Goal: Check status

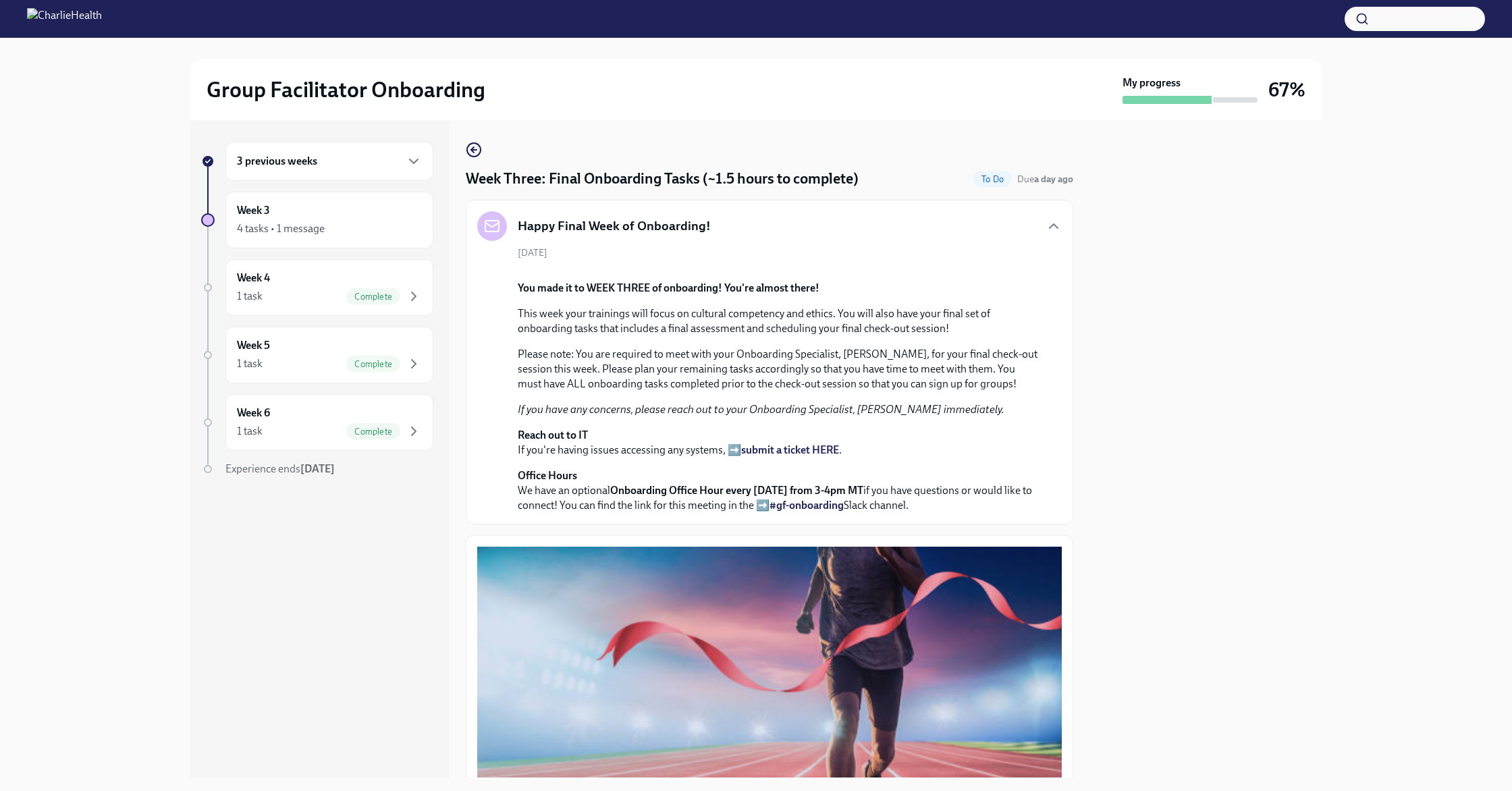
scroll to position [688, 0]
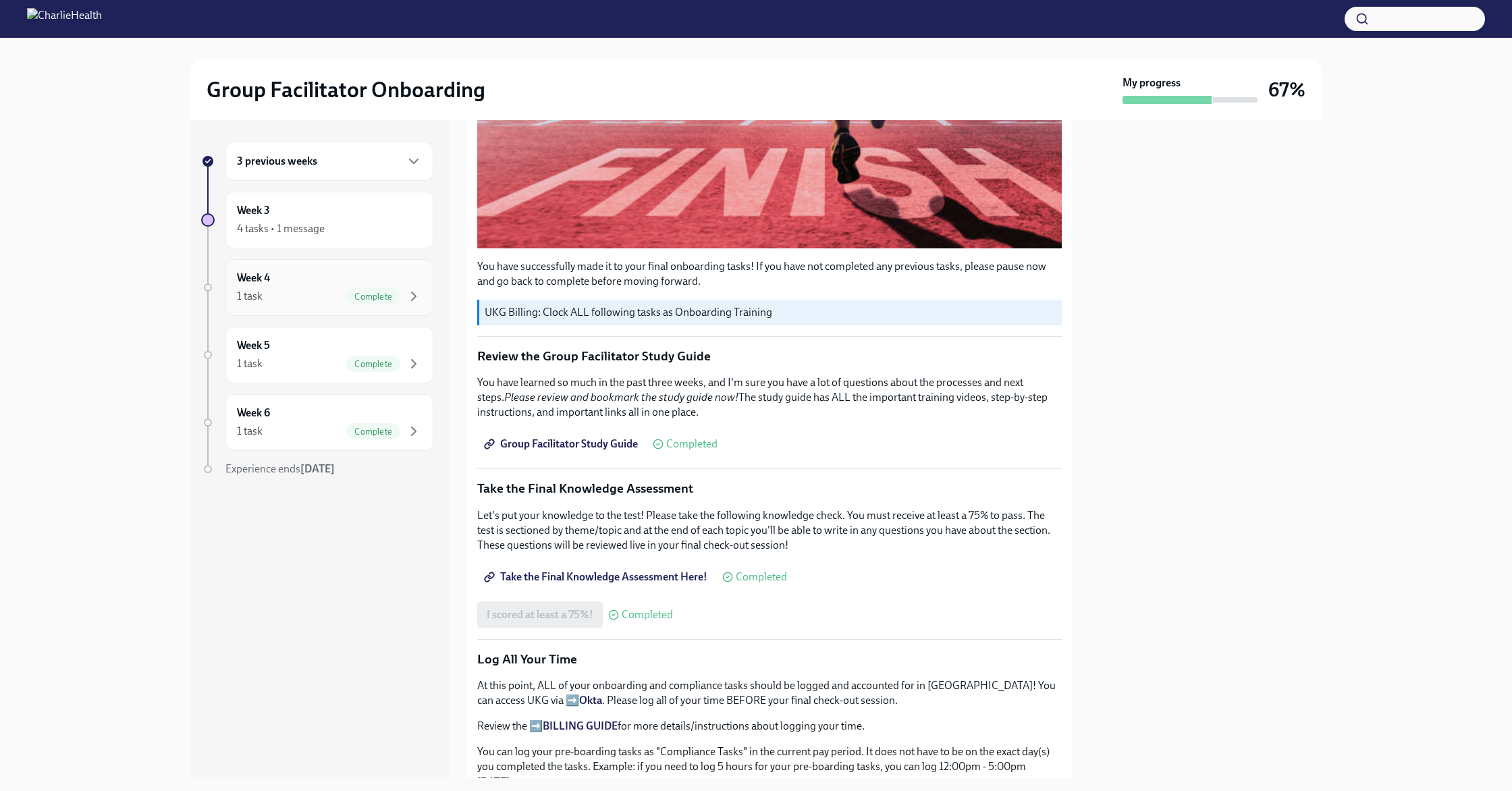
click at [313, 285] on div "Week 4 1 task Complete" at bounding box center [329, 287] width 185 height 34
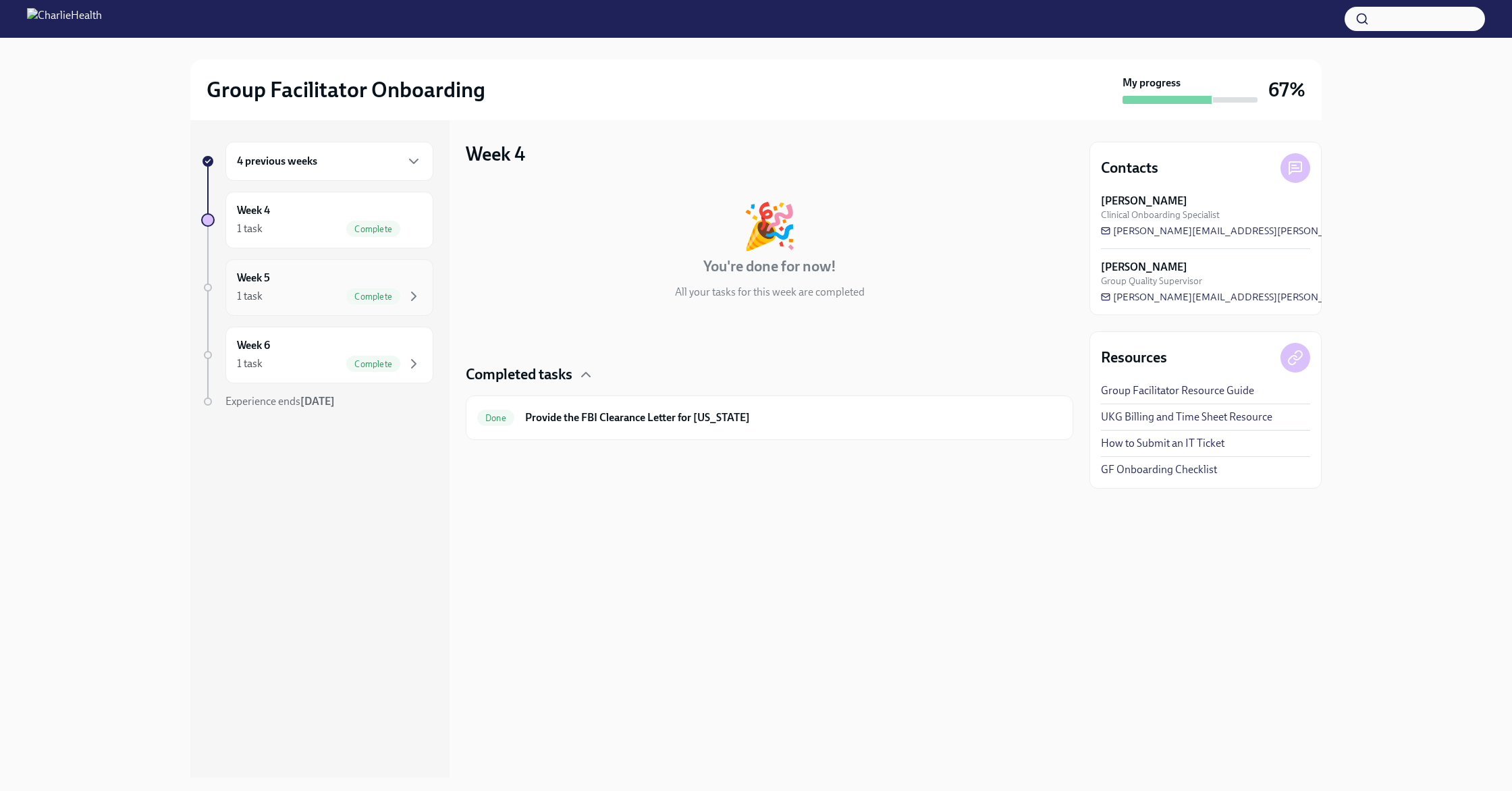
click at [322, 288] on div "Week 5 1 task Complete" at bounding box center [329, 287] width 185 height 34
click at [304, 366] on div "1 task Complete" at bounding box center [329, 364] width 185 height 16
click at [292, 168] on h6 "4 previous weeks" at bounding box center [277, 161] width 81 height 15
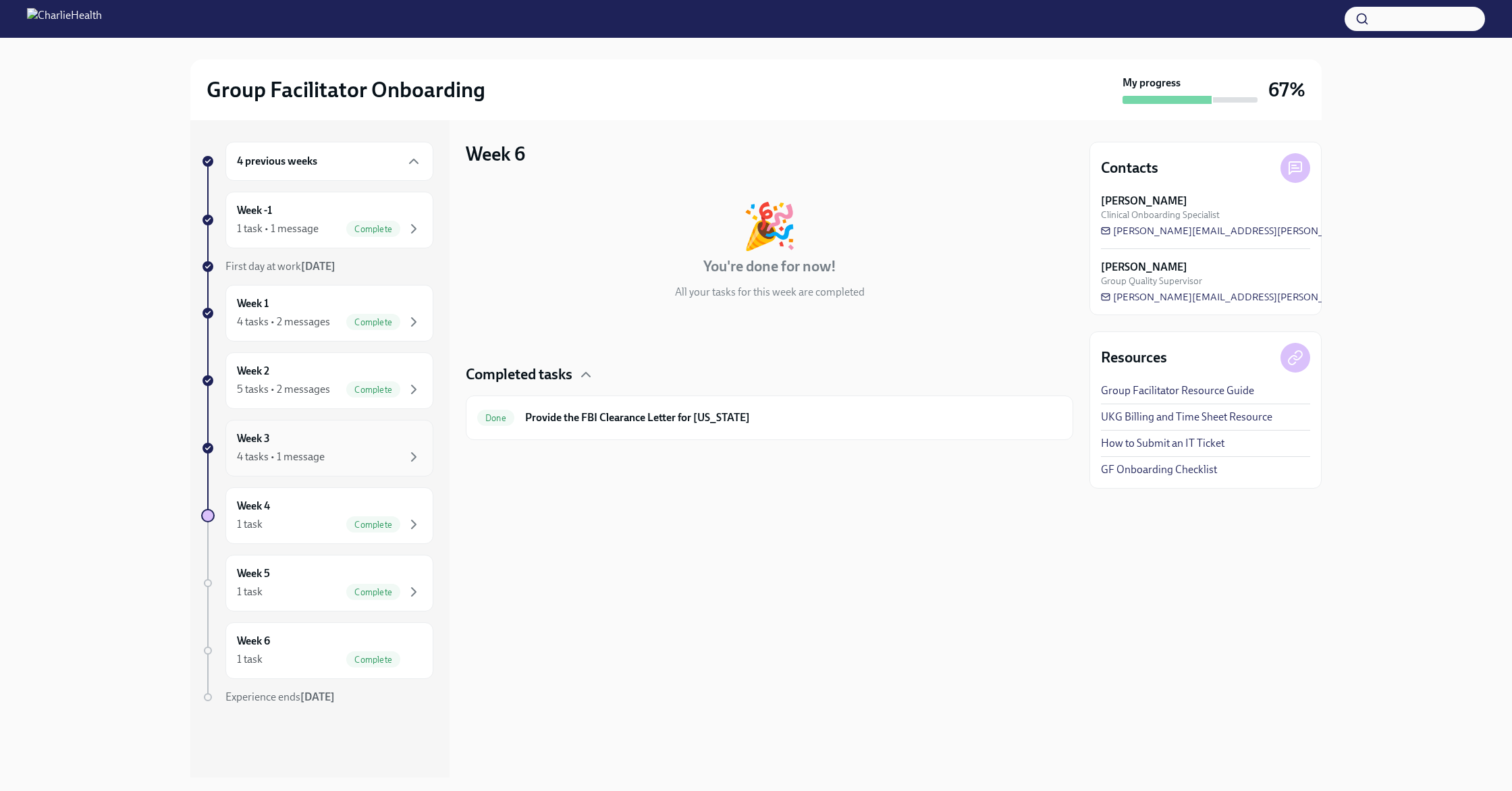
click at [346, 444] on div "Week 3 4 tasks • 1 message" at bounding box center [329, 448] width 185 height 34
